Goal: Transaction & Acquisition: Book appointment/travel/reservation

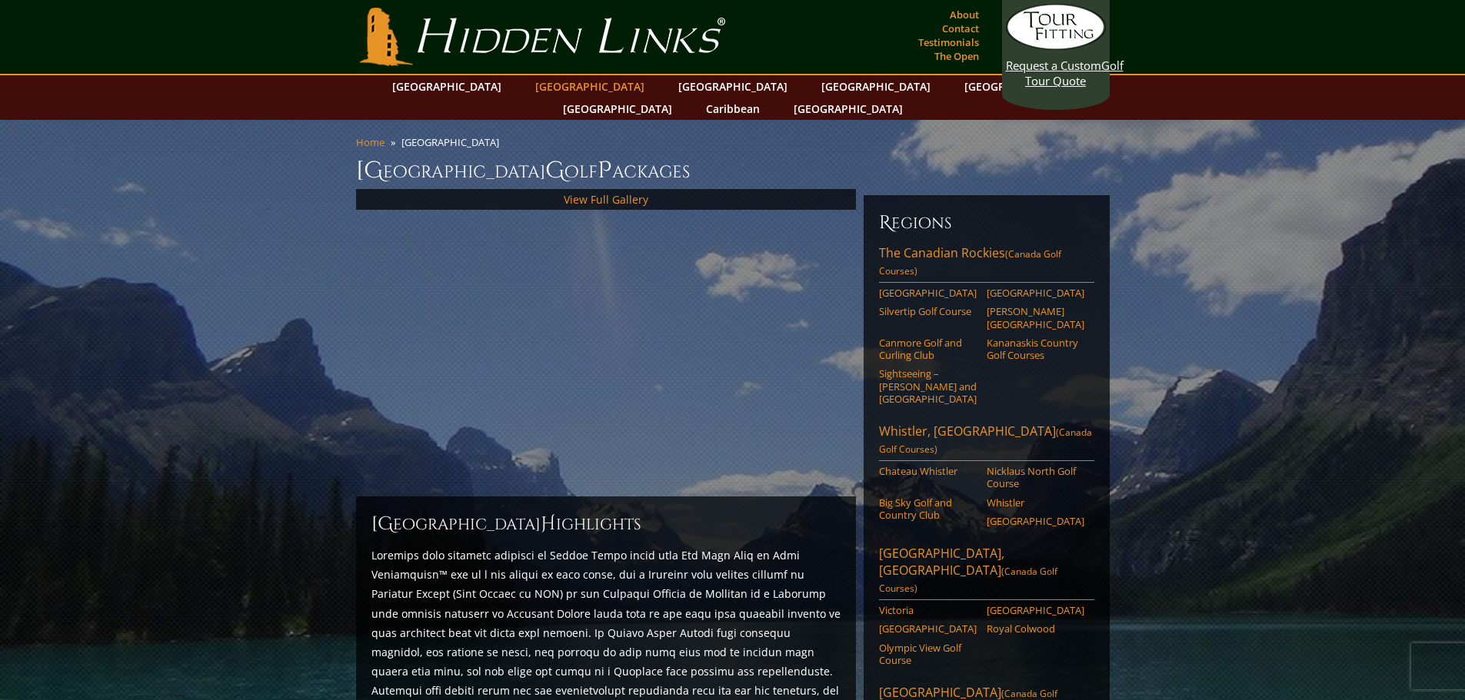
click at [553, 78] on link "[GEOGRAPHIC_DATA]" at bounding box center [589, 86] width 125 height 22
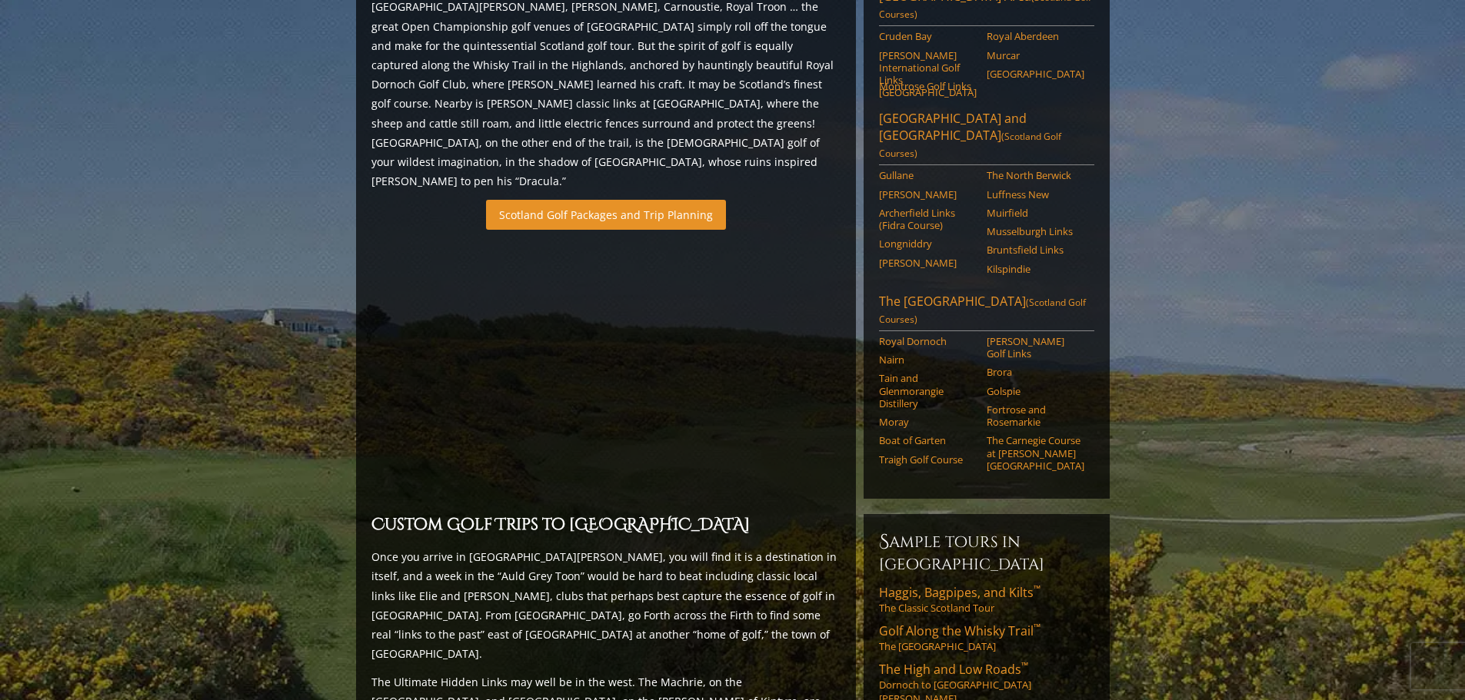
scroll to position [953, 0]
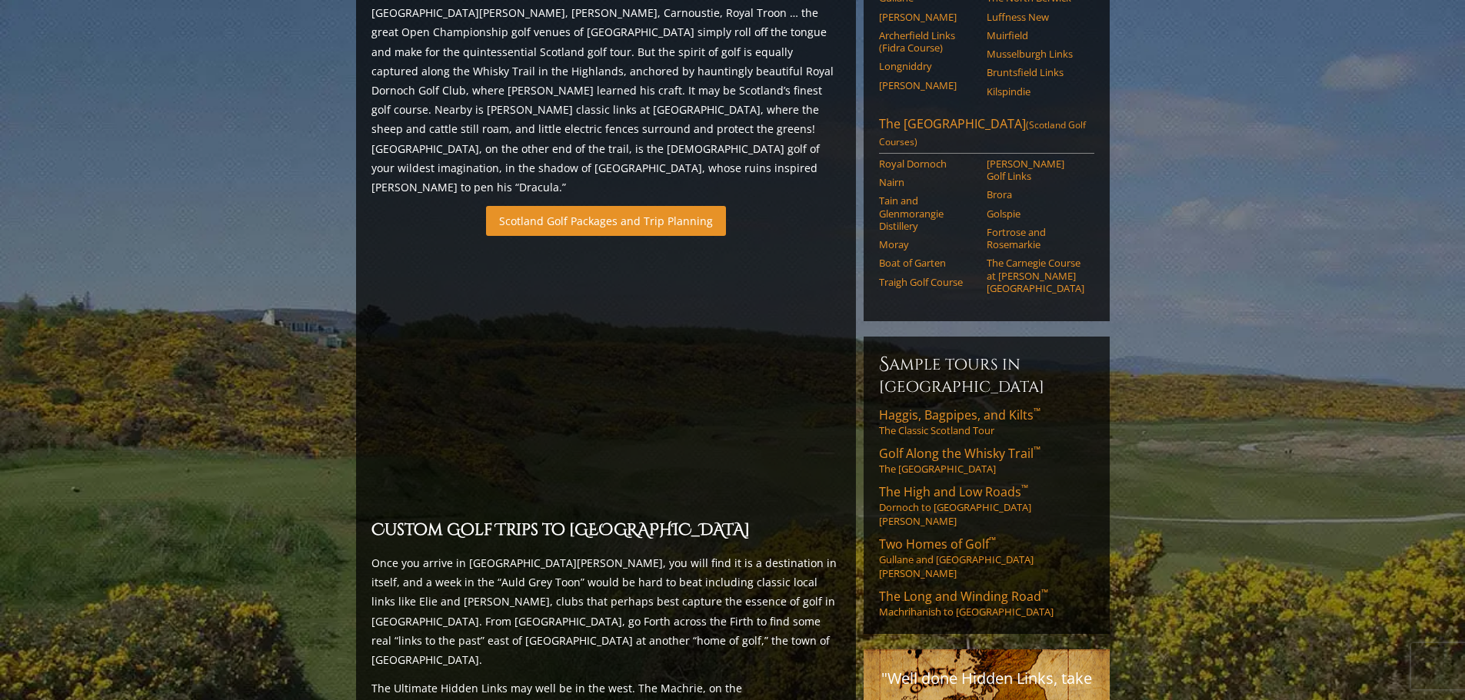
click at [534, 206] on link "Scotland Golf Packages and Trip Planning" at bounding box center [606, 221] width 240 height 30
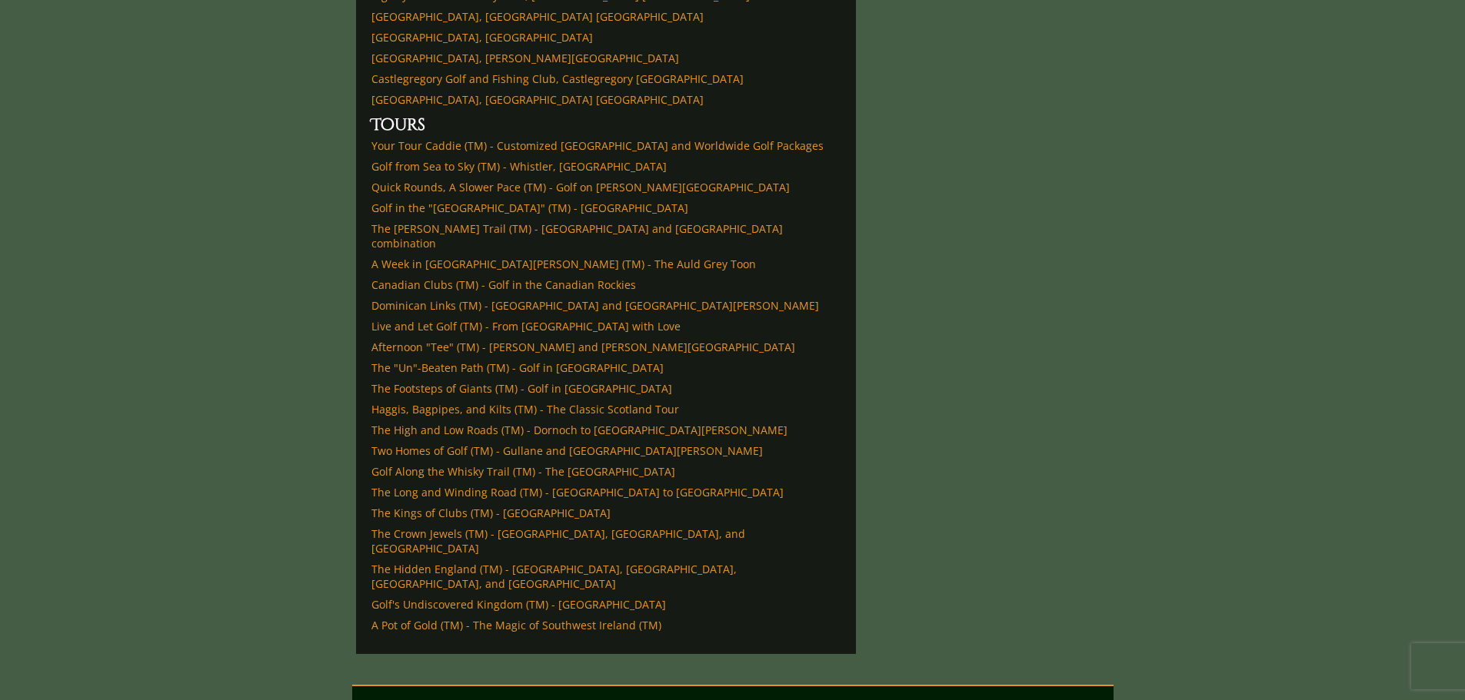
scroll to position [5758, 0]
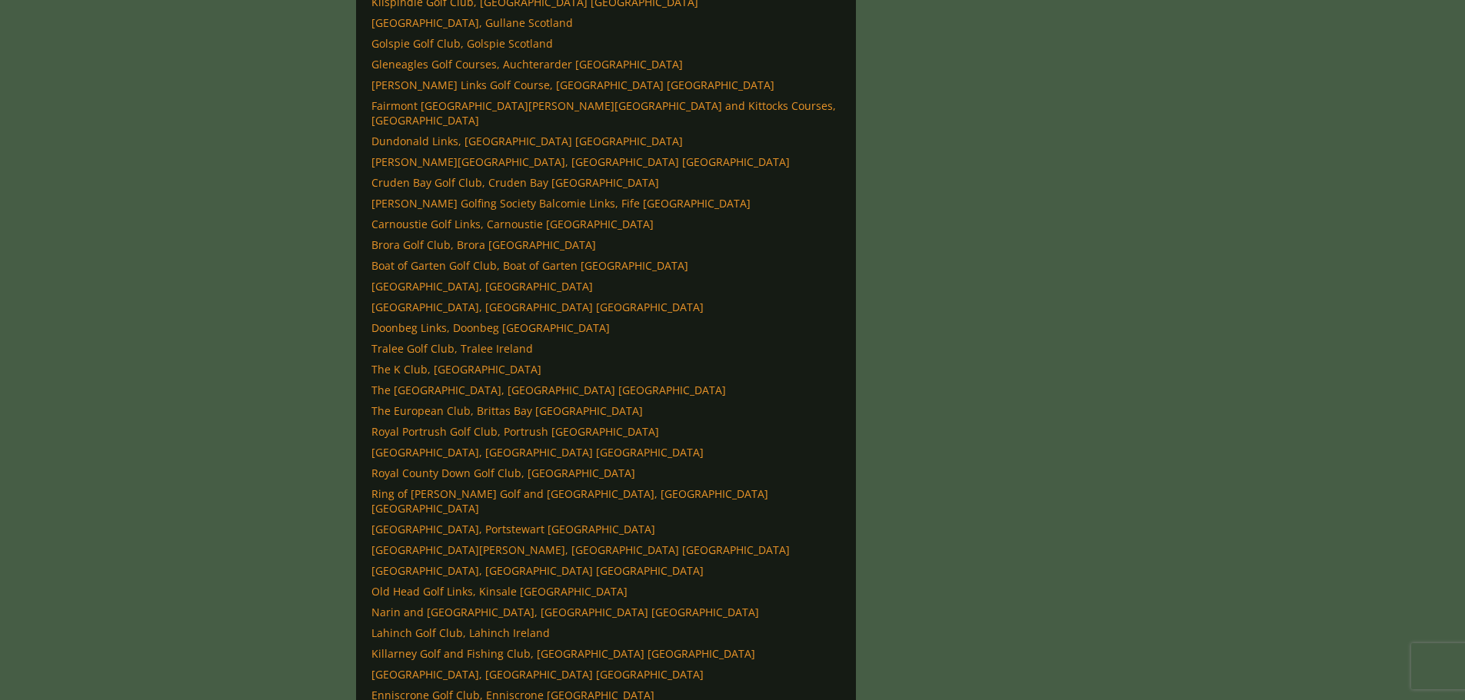
scroll to position [3221, 0]
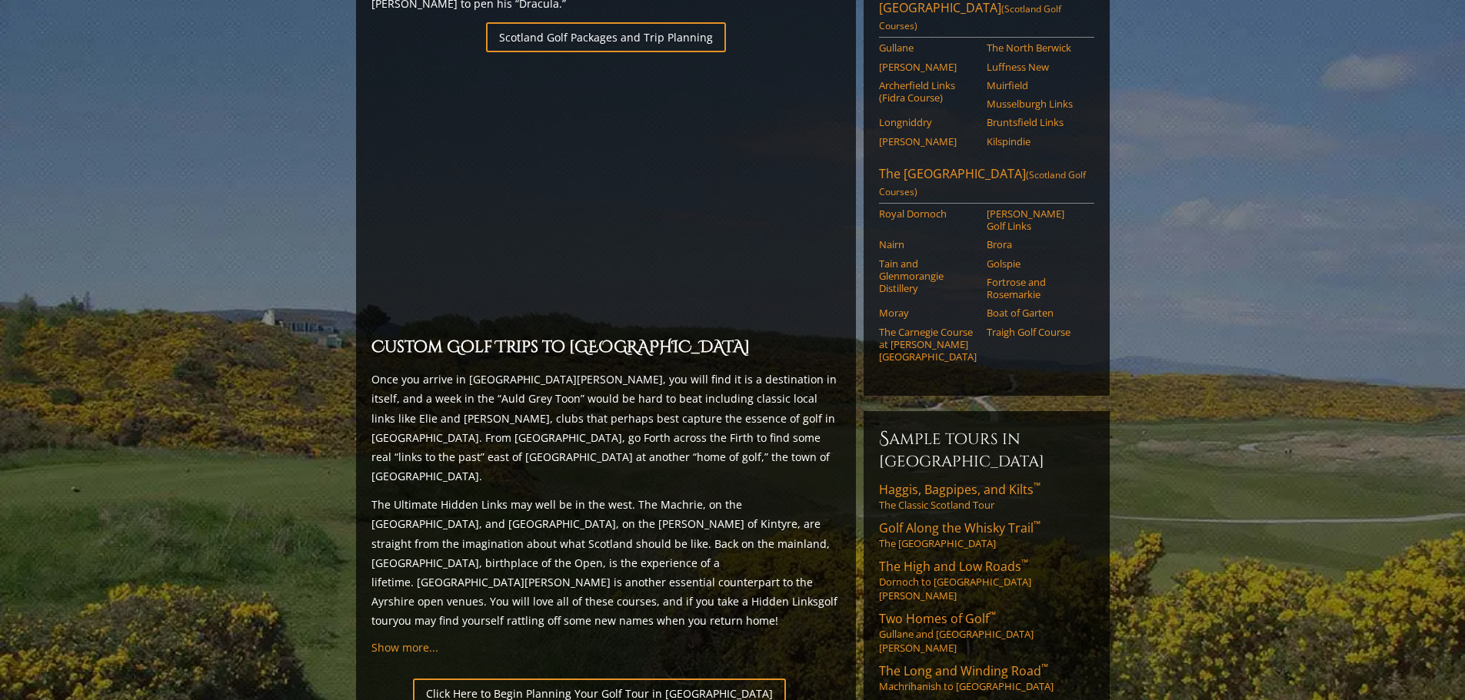
scroll to position [953, 0]
